Goal: Download file/media

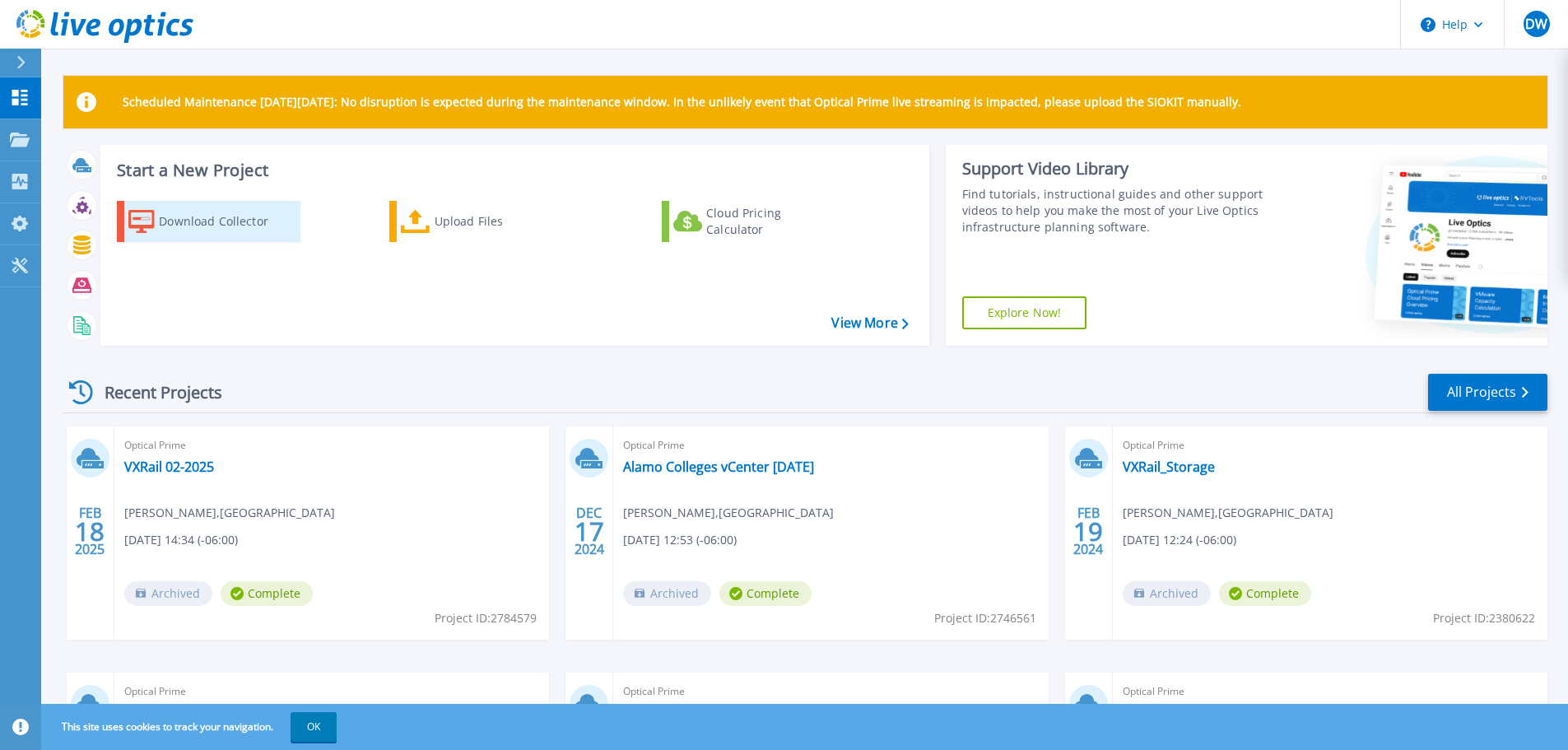
click at [208, 220] on div "Download Collector" at bounding box center [224, 220] width 132 height 33
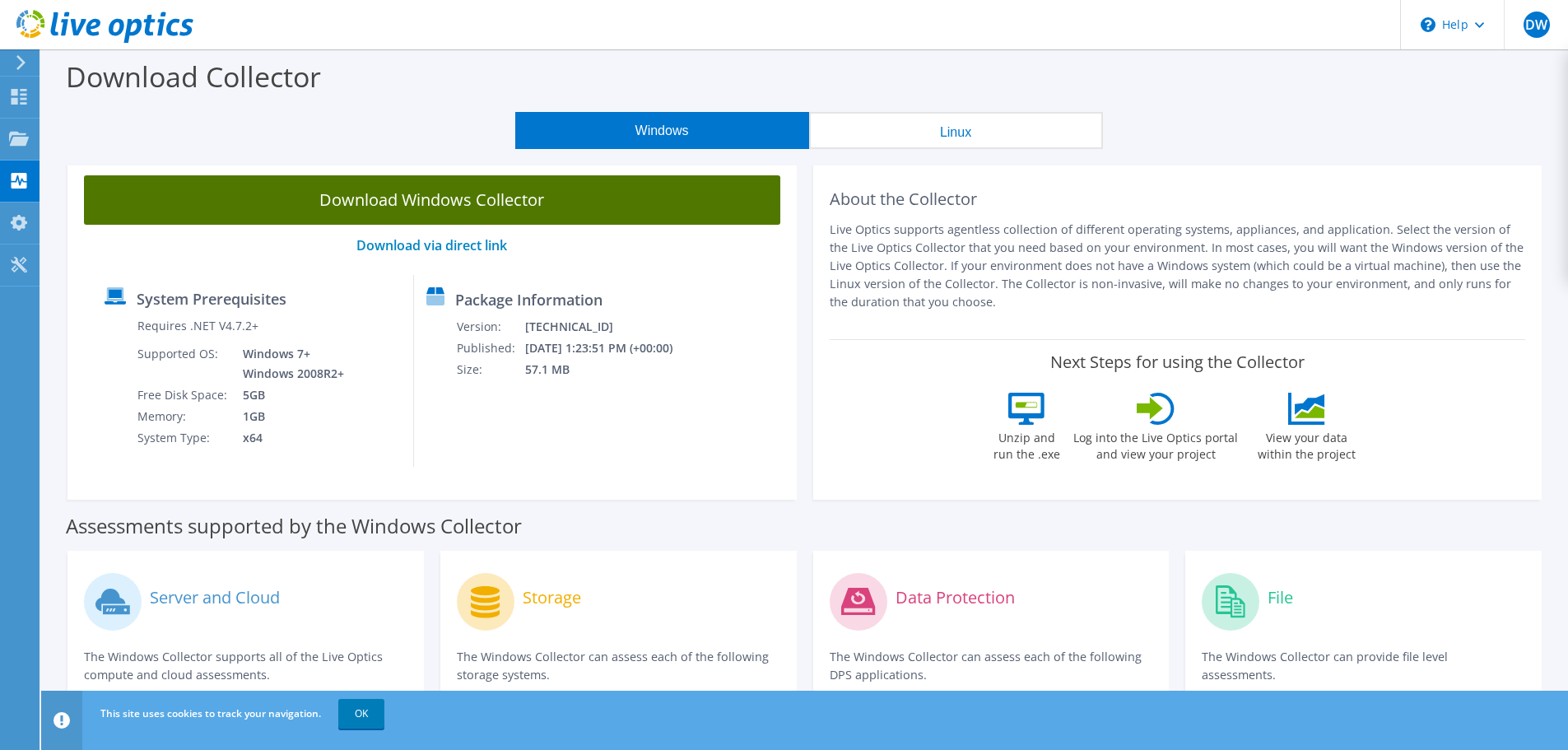
click at [461, 201] on link "Download Windows Collector" at bounding box center [432, 200] width 697 height 50
